Goal: Find specific page/section: Find specific page/section

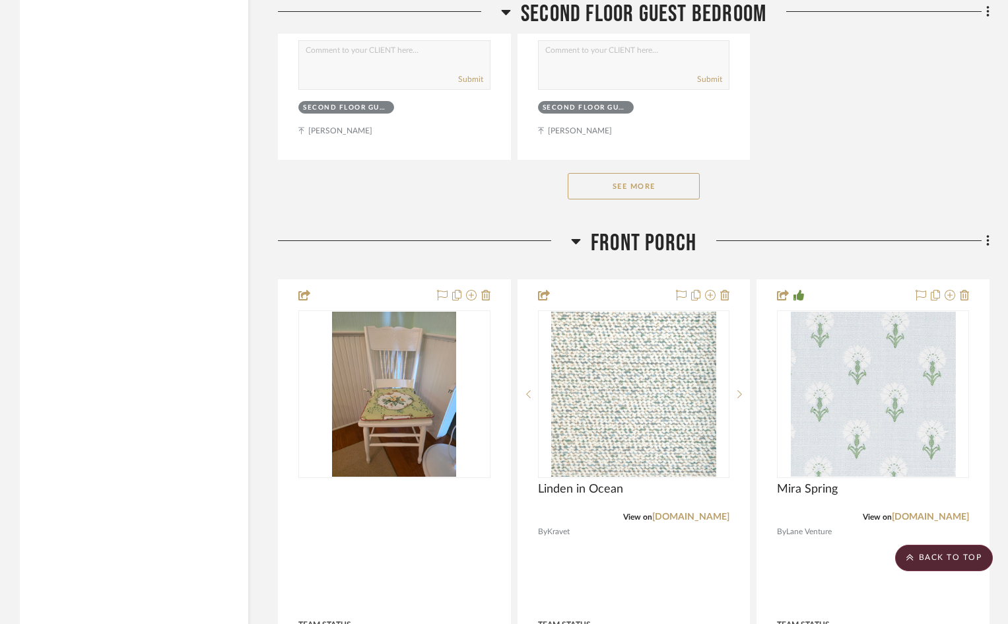
scroll to position [10229, 0]
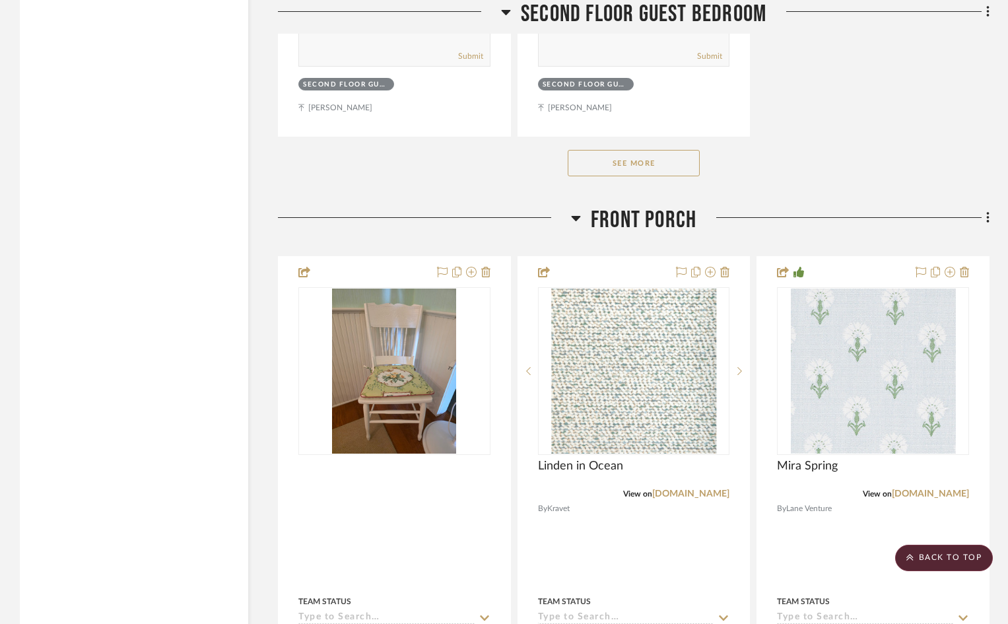
click at [675, 150] on button "See More" at bounding box center [634, 163] width 132 height 26
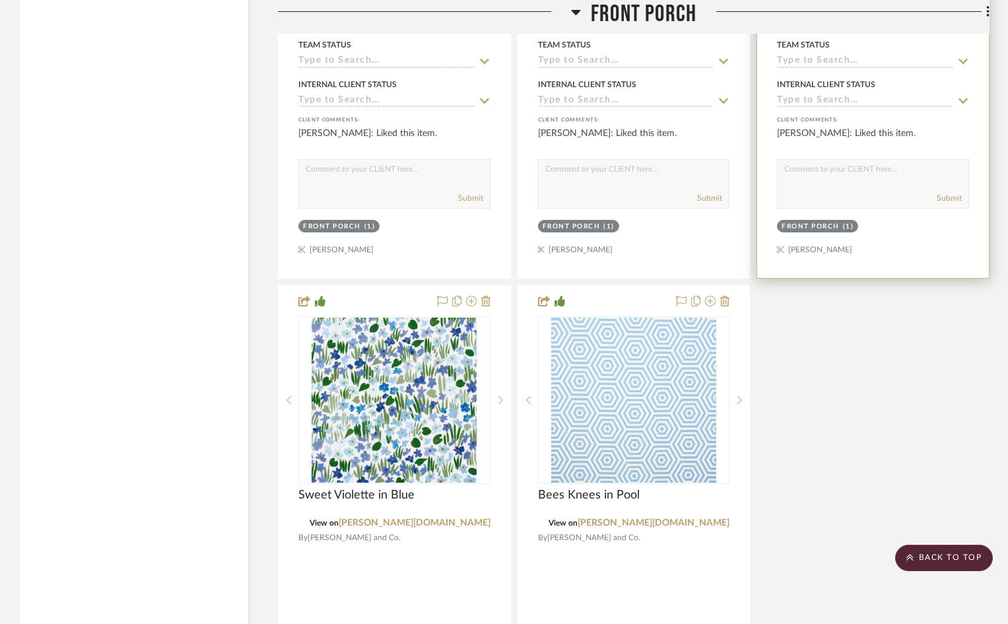
scroll to position [12011, 0]
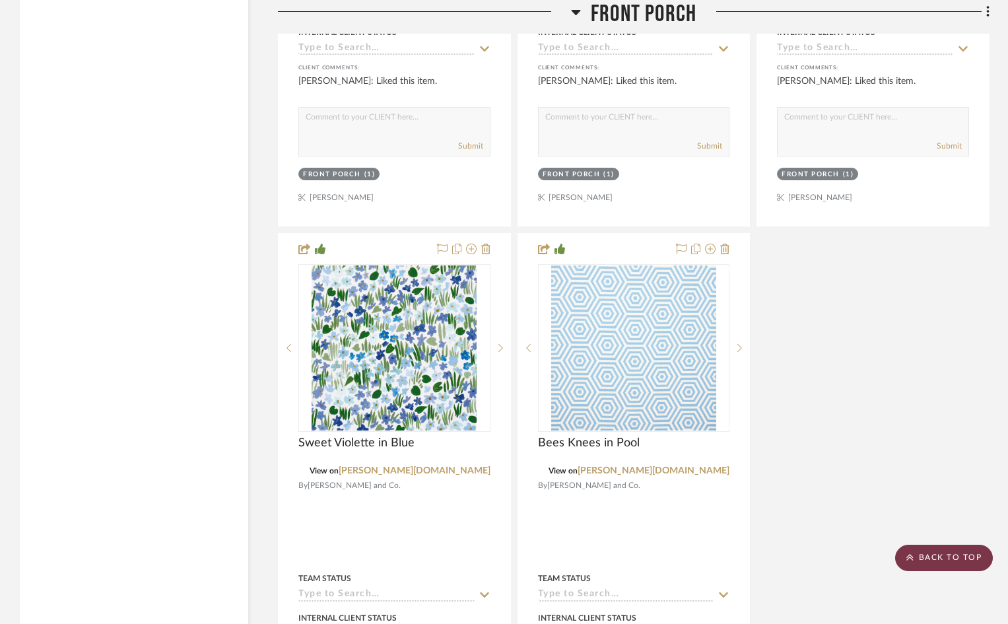
click at [951, 558] on scroll-to-top-button "BACK TO TOP" at bounding box center [944, 557] width 98 height 26
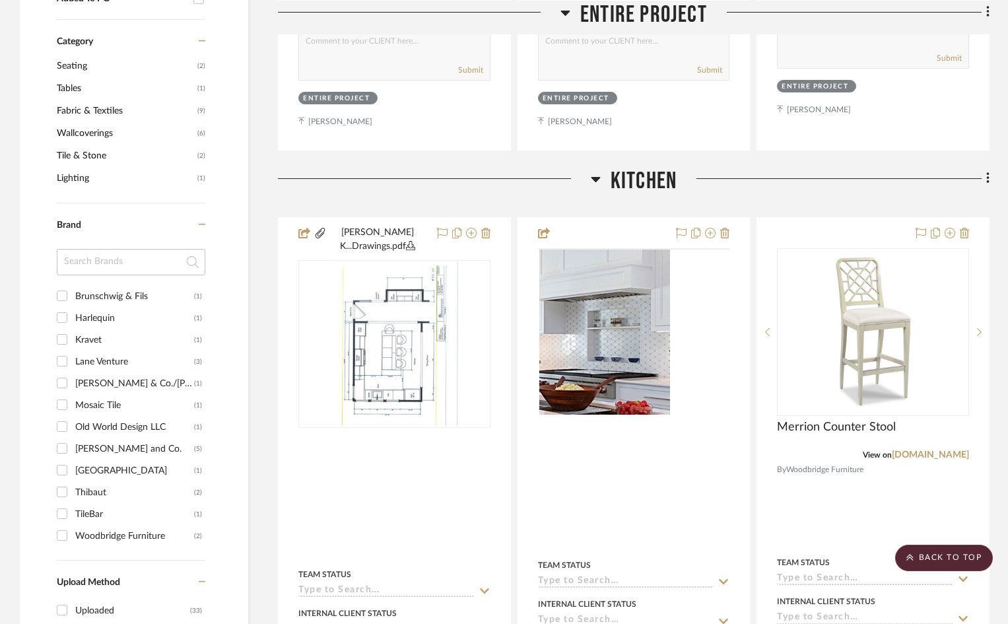
scroll to position [858, 0]
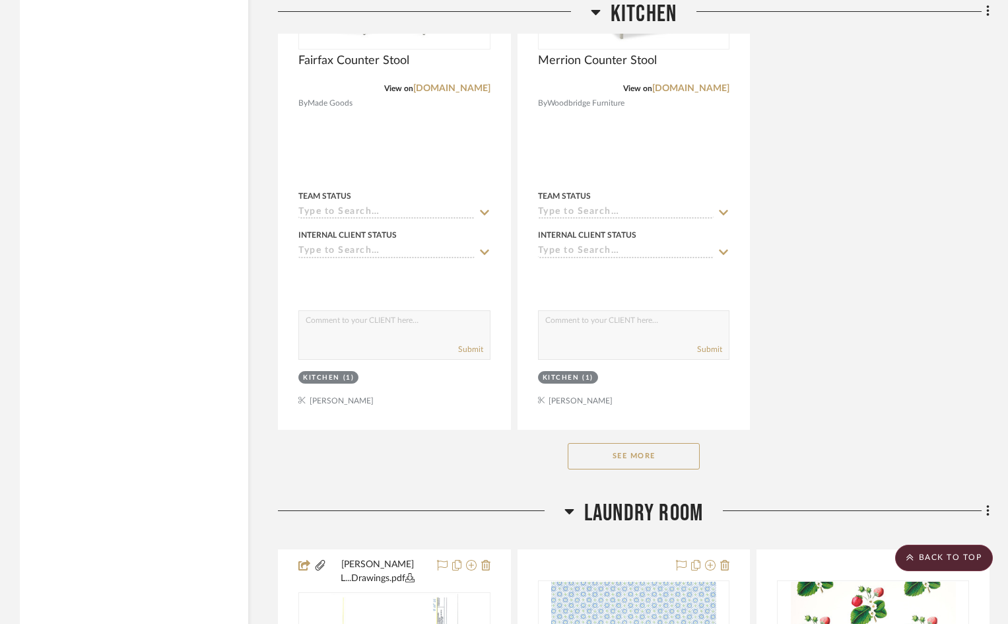
scroll to position [2471, 0]
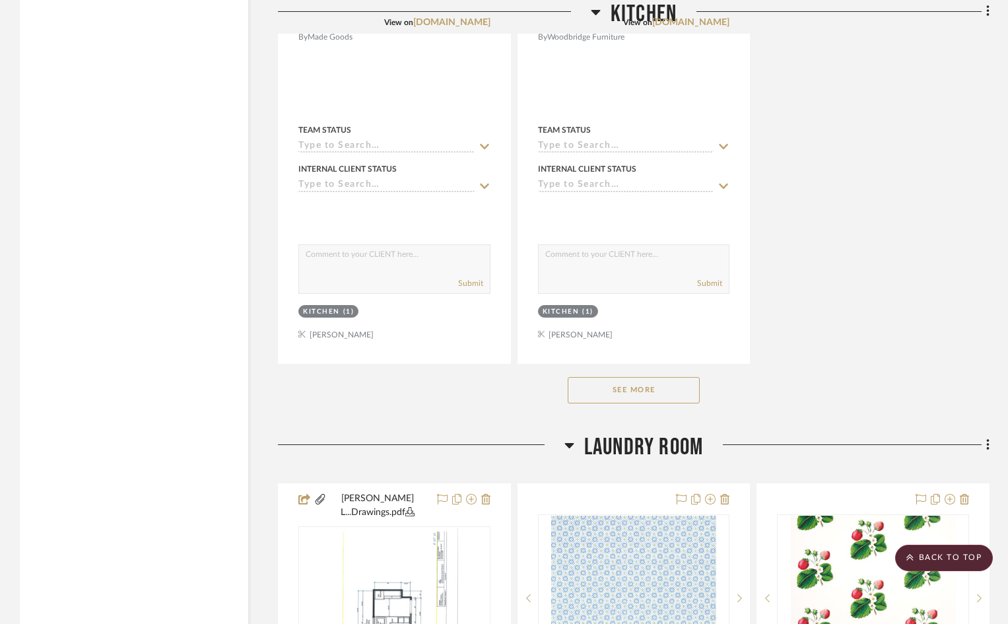
click at [670, 377] on button "See More" at bounding box center [634, 390] width 132 height 26
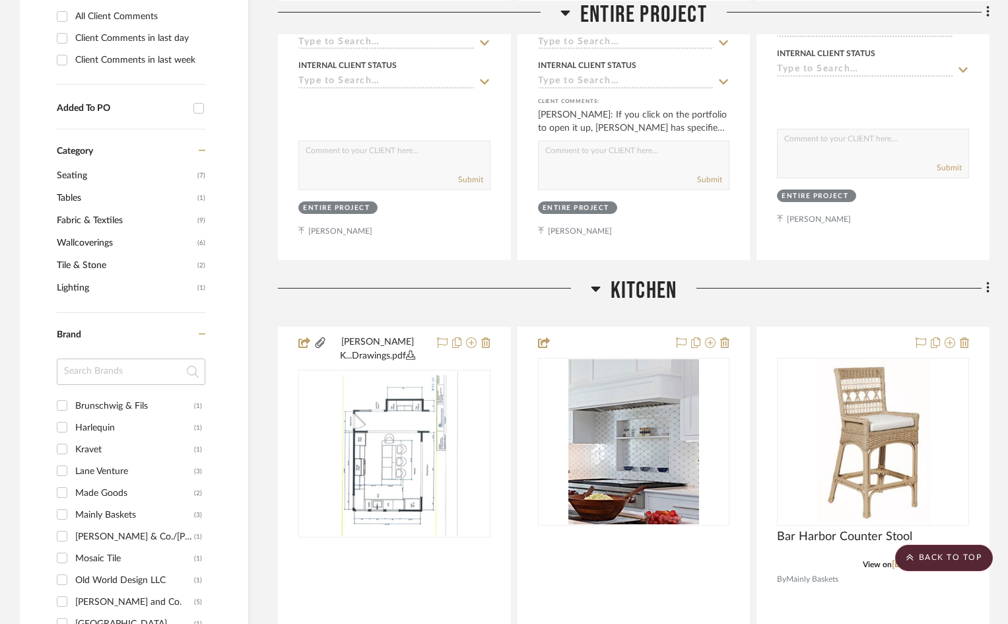
scroll to position [624, 0]
